Goal: Information Seeking & Learning: Learn about a topic

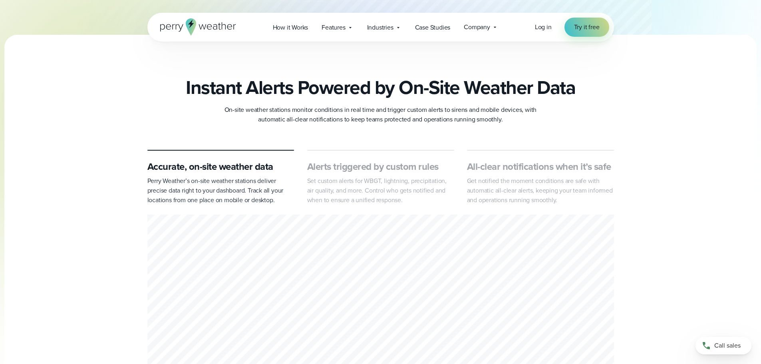
scroll to position [120, 0]
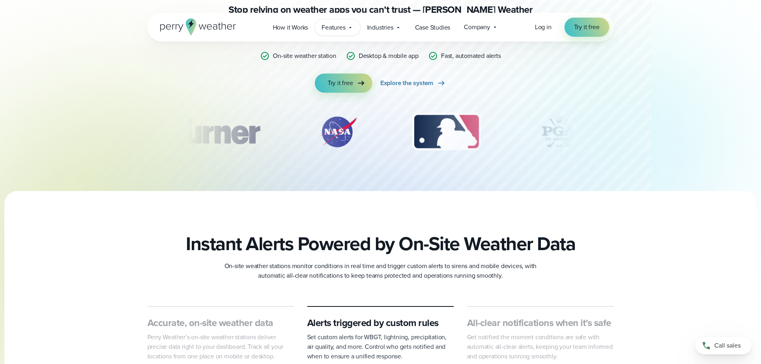
click at [343, 28] on span "Features" at bounding box center [334, 28] width 24 height 10
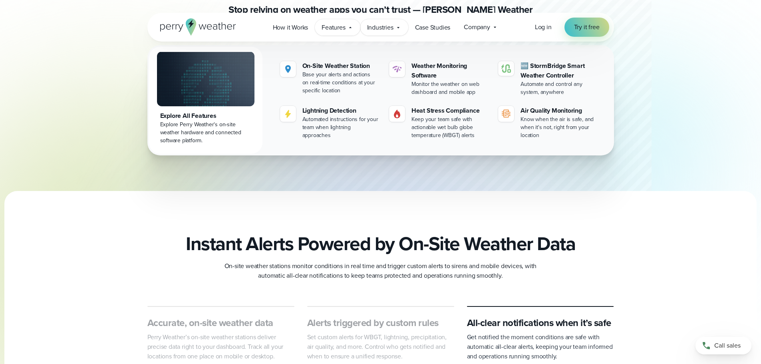
click at [381, 27] on span "Industries" at bounding box center [380, 28] width 26 height 10
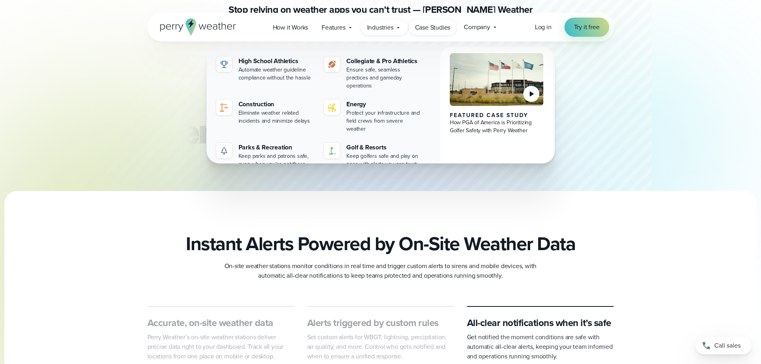
click at [427, 26] on span "Case Studies" at bounding box center [433, 28] width 36 height 10
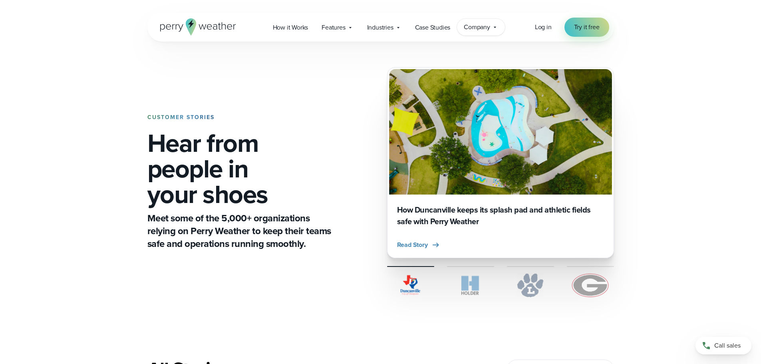
click at [480, 24] on span "Company" at bounding box center [477, 27] width 26 height 10
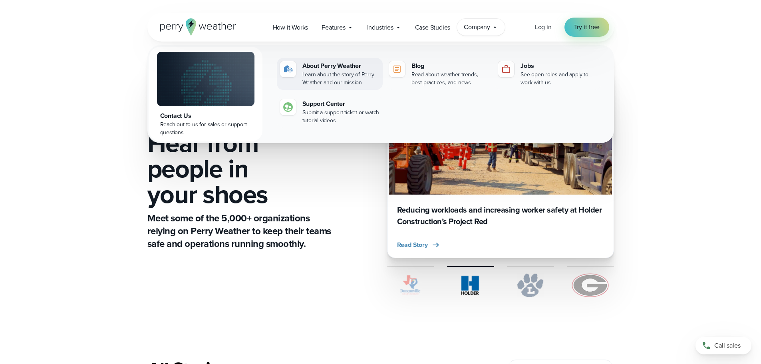
click at [351, 66] on div "About Perry Weather" at bounding box center [341, 66] width 77 height 10
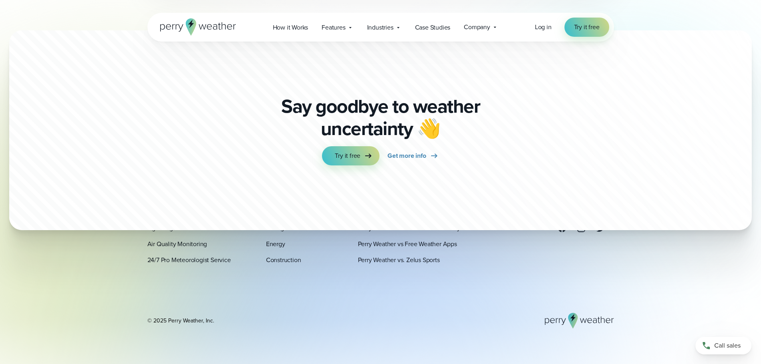
scroll to position [2223, 0]
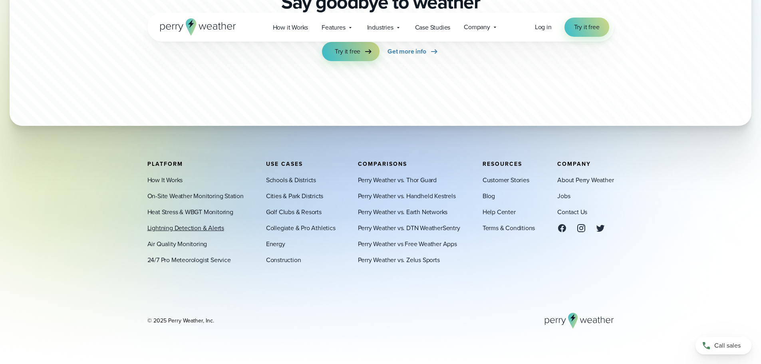
click at [182, 232] on link "Lightning Detection & Alerts" at bounding box center [185, 228] width 77 height 10
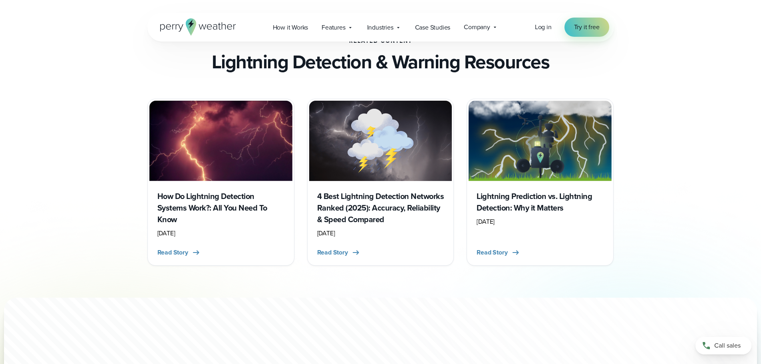
scroll to position [2278, 0]
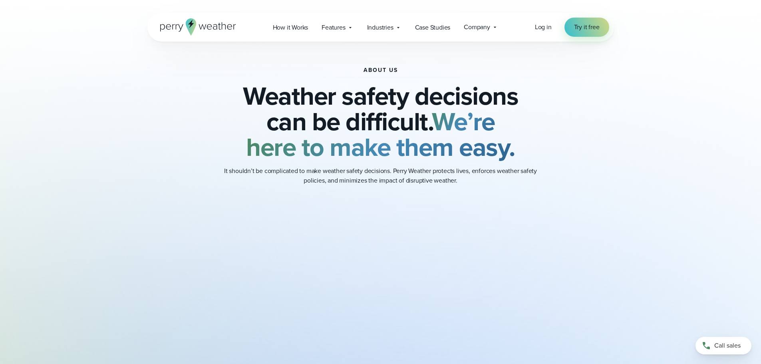
scroll to position [162, 0]
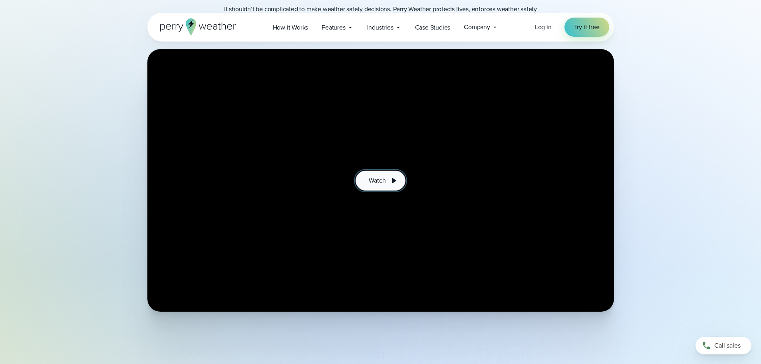
drag, startPoint x: 361, startPoint y: 180, endPoint x: 366, endPoint y: 181, distance: 4.9
click at [361, 181] on button "Watch" at bounding box center [381, 181] width 50 height 20
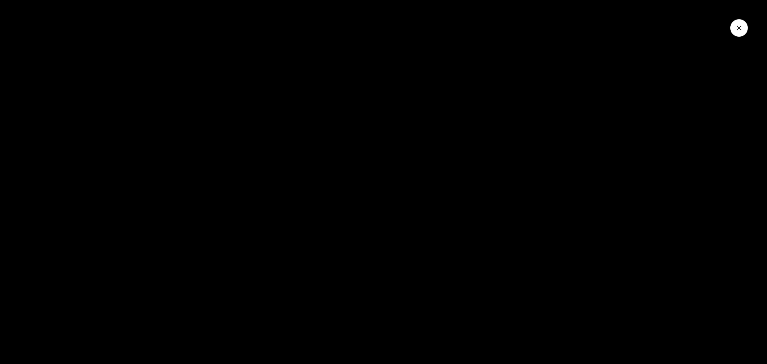
scroll to position [0, 0]
click at [299, 185] on div at bounding box center [383, 182] width 767 height 364
click at [740, 25] on icon "Close Video" at bounding box center [739, 28] width 8 height 8
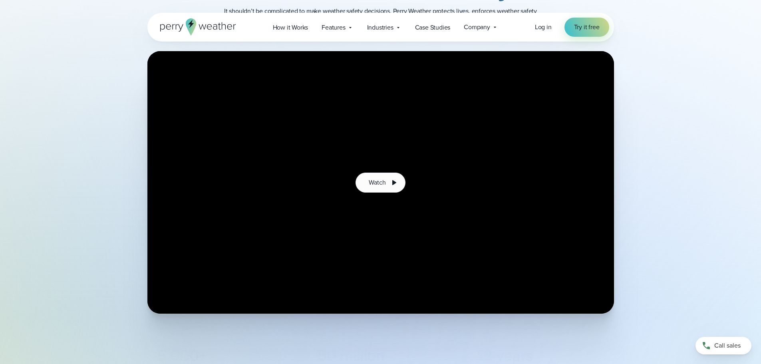
click at [696, 152] on div "Watch" at bounding box center [380, 182] width 761 height 263
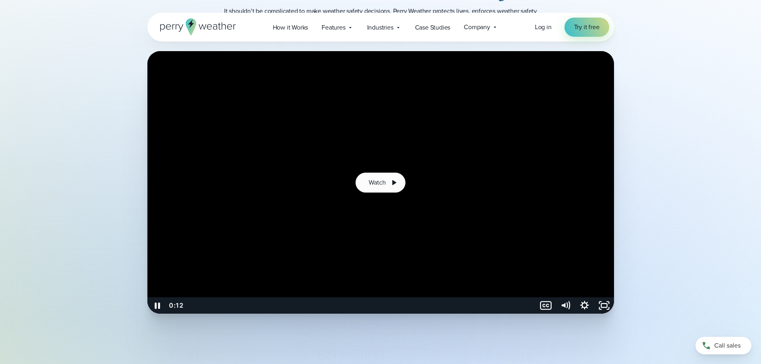
click at [594, 106] on div at bounding box center [380, 182] width 467 height 263
